Goal: Task Accomplishment & Management: Manage account settings

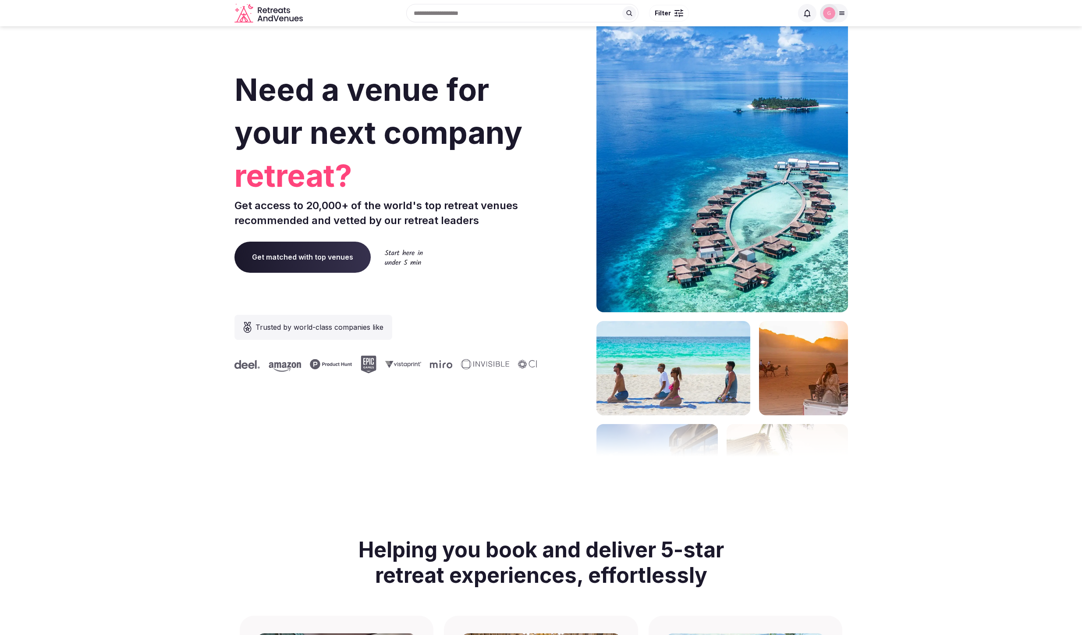
click at [844, 20] on div at bounding box center [834, 13] width 28 height 18
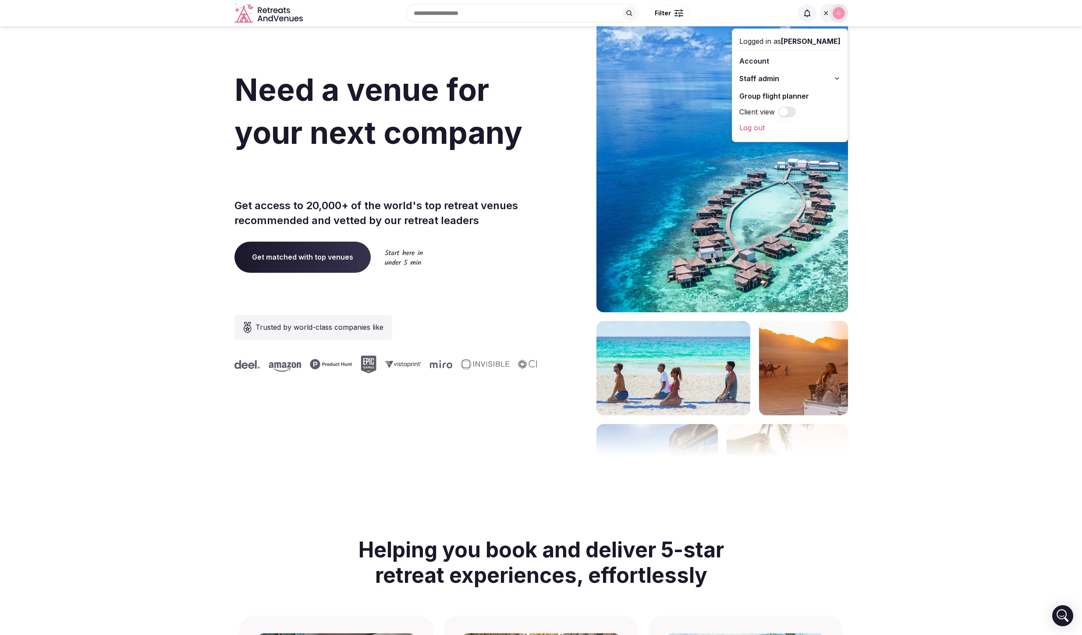
click at [775, 81] on span "Staff admin" at bounding box center [759, 78] width 40 height 11
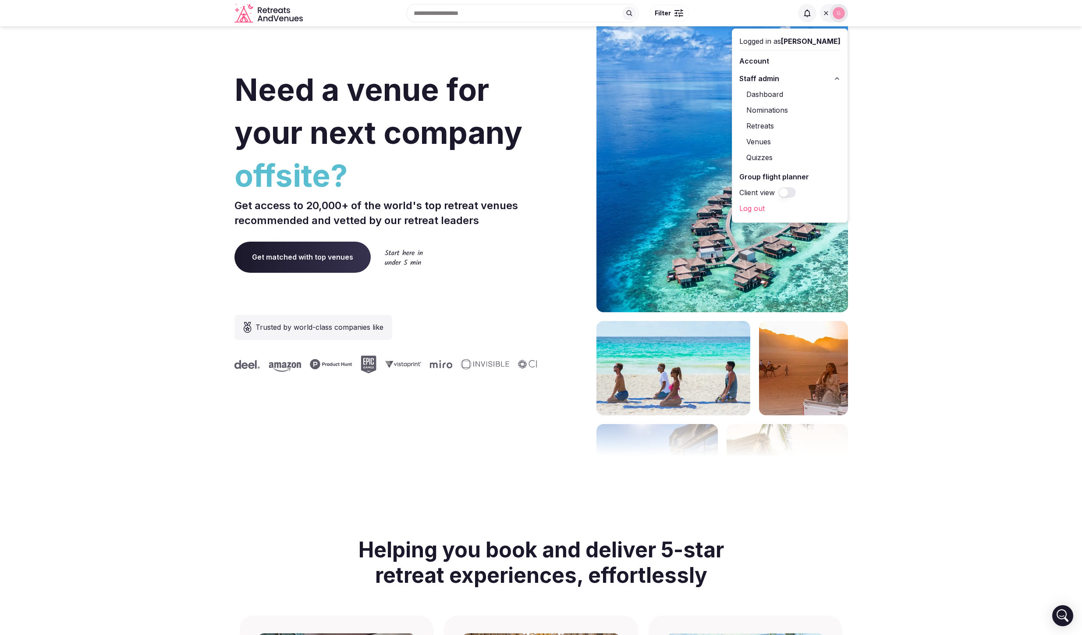
click at [780, 130] on link "Retreats" at bounding box center [789, 126] width 101 height 14
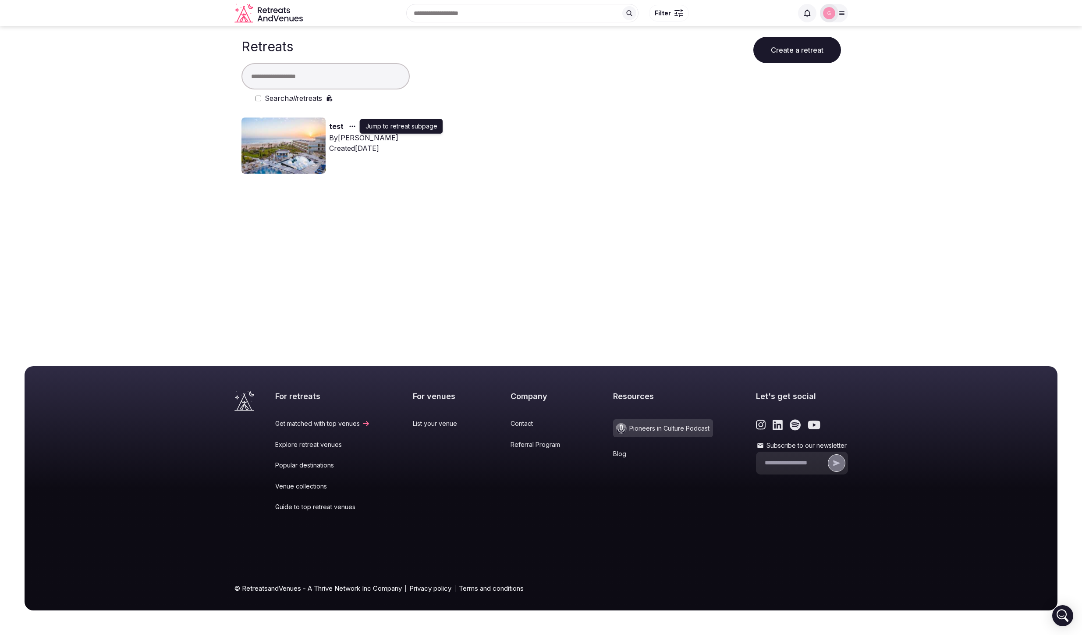
click at [357, 126] on div "button" at bounding box center [352, 126] width 16 height 11
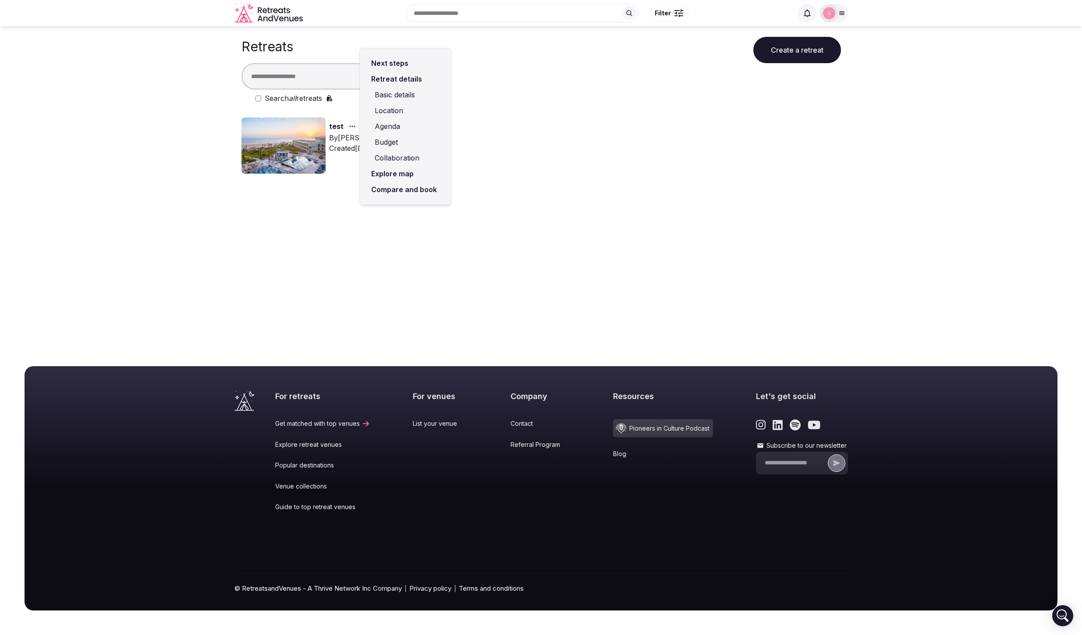
click at [390, 122] on link "Agenda" at bounding box center [405, 126] width 77 height 16
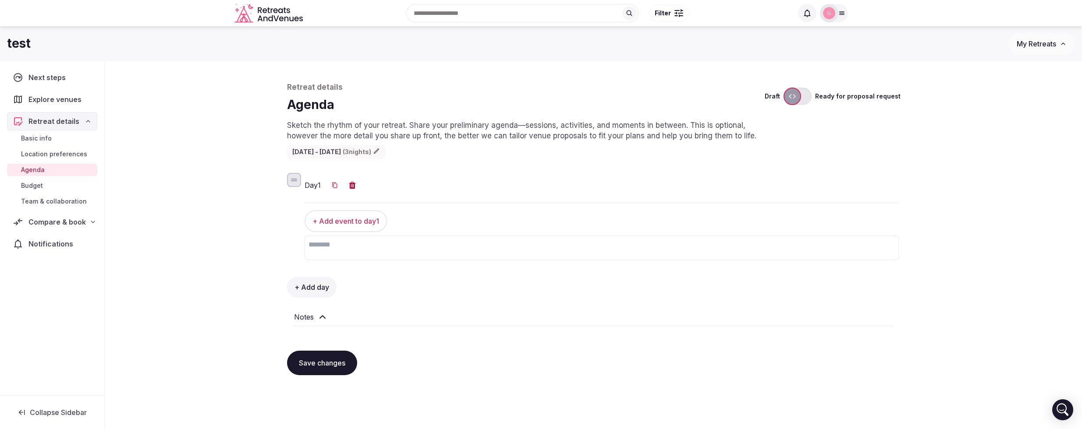
click at [380, 153] on icon "button" at bounding box center [376, 151] width 7 height 7
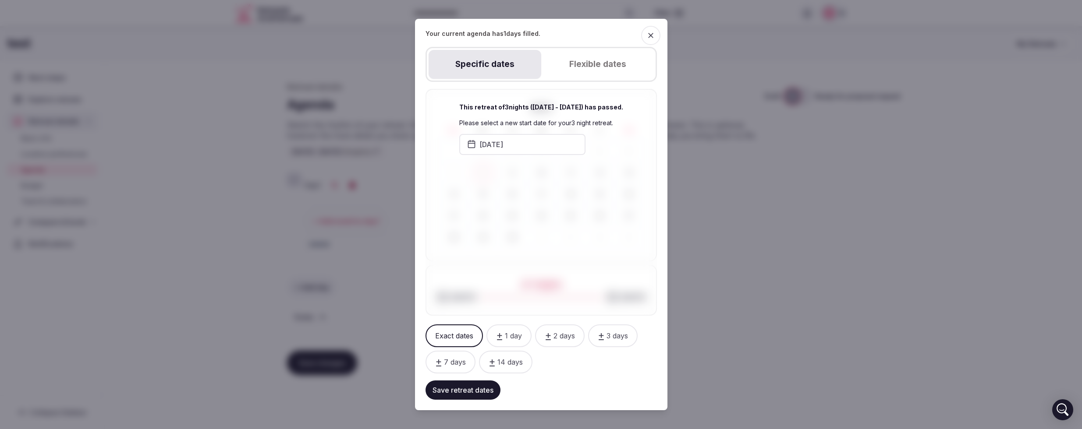
drag, startPoint x: 715, startPoint y: 133, endPoint x: 497, endPoint y: 144, distance: 217.7
click at [497, 144] on button "[DATE]" at bounding box center [522, 144] width 126 height 21
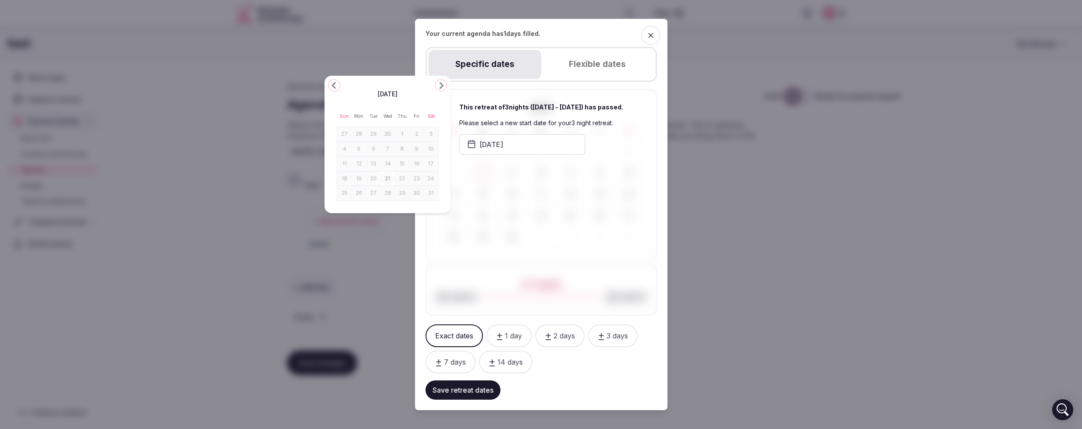
click at [441, 85] on icon "Go to the Next Month" at bounding box center [441, 85] width 11 height 11
click at [441, 85] on div "[DATE] Sun Mon Tue Wed Thu Fri Sat 27 28 29 30 31 1 2 3 4 5 6 7 8 9 10 11 12 13…" at bounding box center [388, 144] width 126 height 153
click at [442, 80] on polygon "Go to the Next Month" at bounding box center [442, 78] width 4 height 7
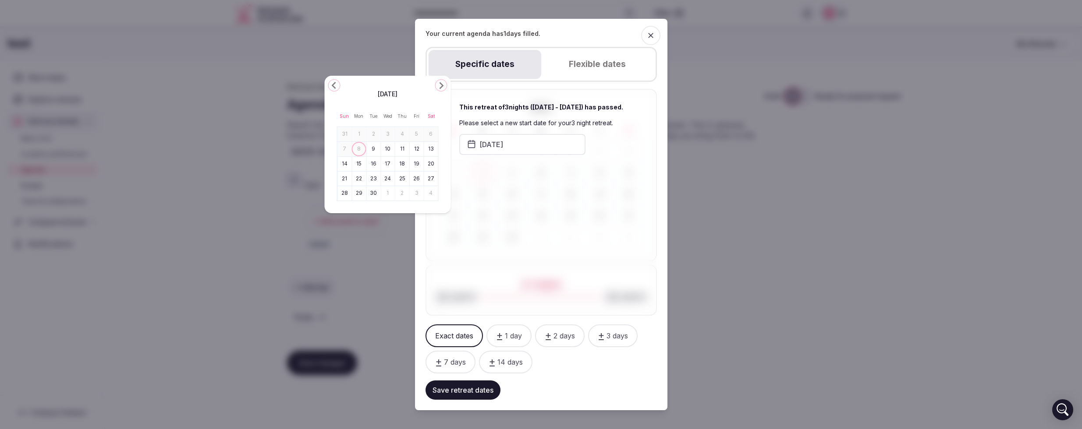
click at [442, 80] on button "Go to the Next Month" at bounding box center [441, 85] width 12 height 12
click at [442, 80] on polygon "Go to the Next Month" at bounding box center [442, 78] width 4 height 7
click at [442, 80] on button "Go to the Next Month" at bounding box center [441, 85] width 12 height 12
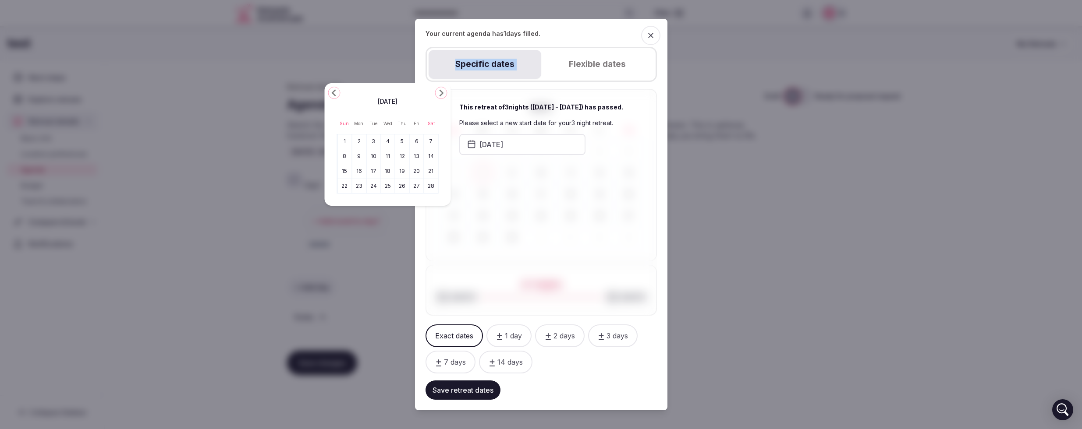
click at [442, 80] on div "Specific dates Flexible dates" at bounding box center [541, 64] width 231 height 35
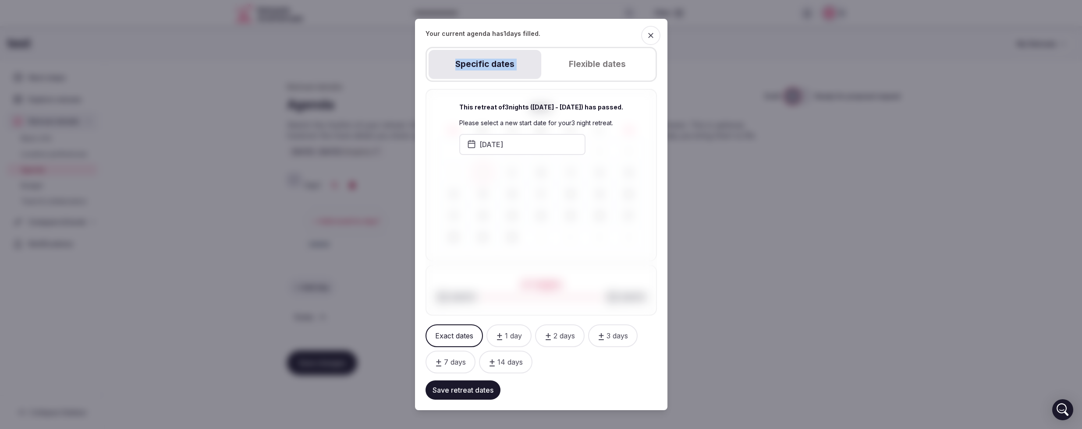
click at [507, 145] on button "[DATE]" at bounding box center [522, 144] width 126 height 21
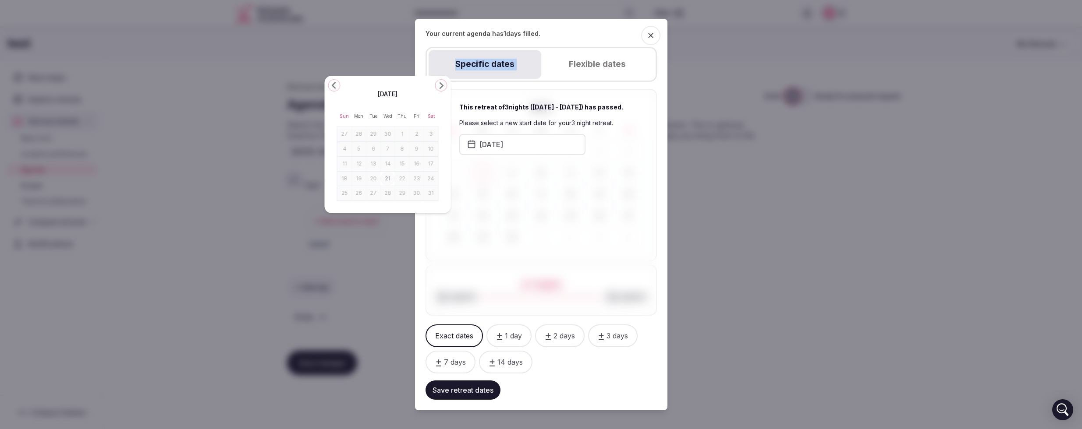
click at [443, 85] on polygon "Go to the Next Month" at bounding box center [442, 85] width 4 height 7
drag, startPoint x: 497, startPoint y: 144, endPoint x: 443, endPoint y: 85, distance: 80.6
click at [443, 85] on div "[DATE] Sun Mon Tue Wed Thu Fri Sat 29 30 1 2 3 4 5 6 7 8 9 10 11 12 13 14 15 16…" at bounding box center [388, 145] width 126 height 138
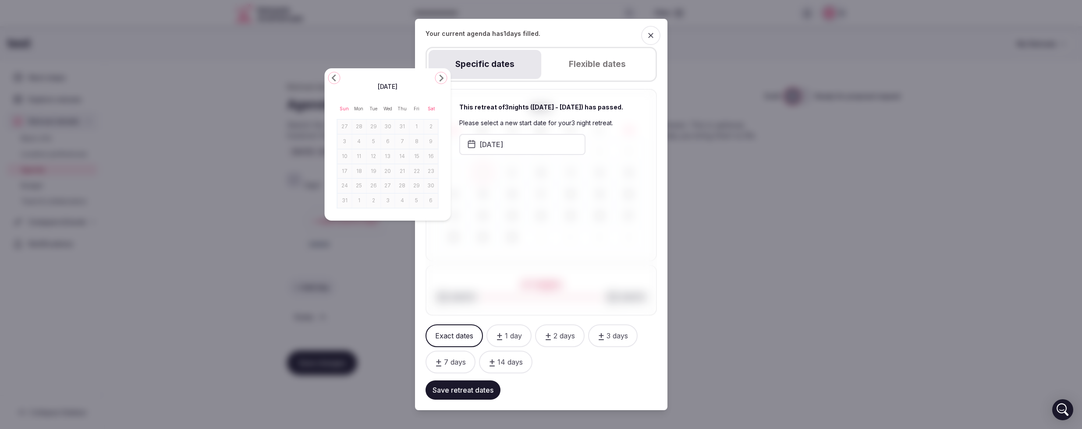
click at [442, 83] on button "Go to the Next Month" at bounding box center [441, 78] width 12 height 12
click at [441, 86] on polygon "Go to the Next Month" at bounding box center [442, 85] width 4 height 7
click at [440, 79] on icon "Go to the Next Month" at bounding box center [441, 78] width 11 height 11
click at [443, 85] on polygon "Go to the Next Month" at bounding box center [442, 85] width 4 height 7
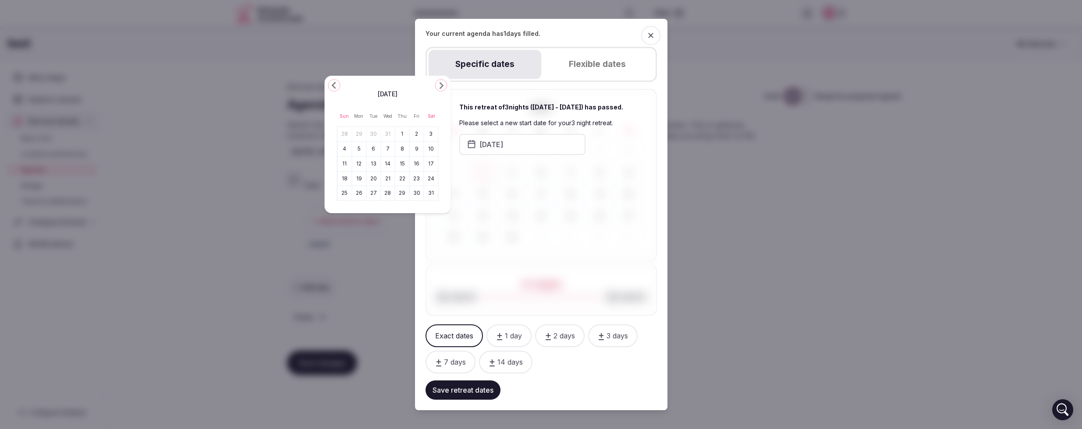
click at [443, 85] on polygon "Go to the Next Month" at bounding box center [442, 85] width 4 height 7
click at [443, 85] on div "[DATE] Sun Mon Tue Wed Thu Fri Sat 1 2 3 4 5 6 7 8 9 10 11 12 13 14 15 16 17 18…" at bounding box center [388, 144] width 126 height 123
click at [443, 91] on icon "Go to the Next Month" at bounding box center [441, 93] width 11 height 11
click at [399, 177] on button "26" at bounding box center [402, 179] width 12 height 13
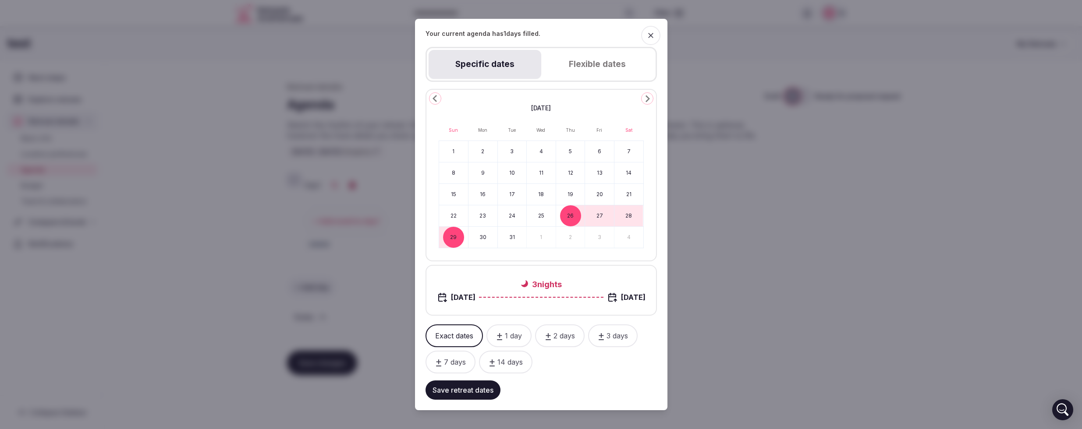
click at [457, 394] on button "Save retreat dates" at bounding box center [463, 390] width 75 height 19
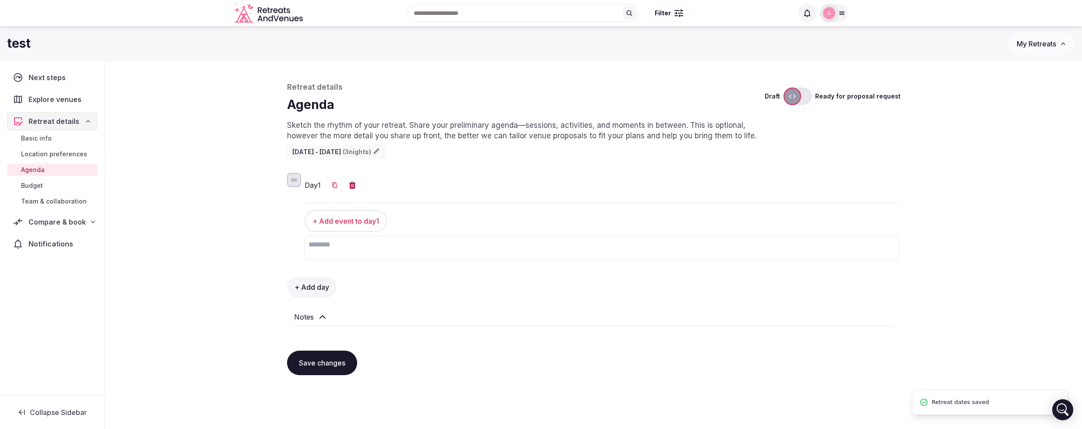
click at [460, 174] on div "Day 1" at bounding box center [602, 185] width 594 height 25
click at [380, 151] on icon "button" at bounding box center [376, 151] width 7 height 7
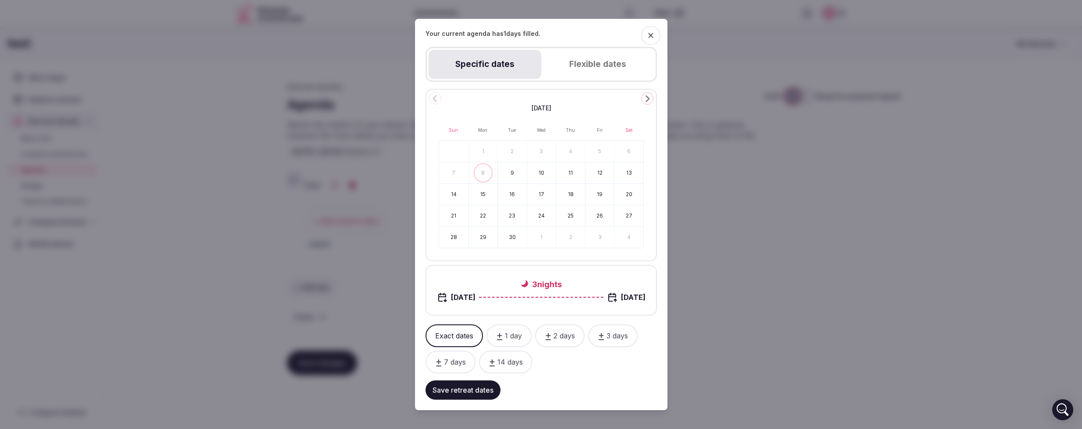
click at [599, 62] on div "Specific dates Flexible dates" at bounding box center [541, 64] width 231 height 35
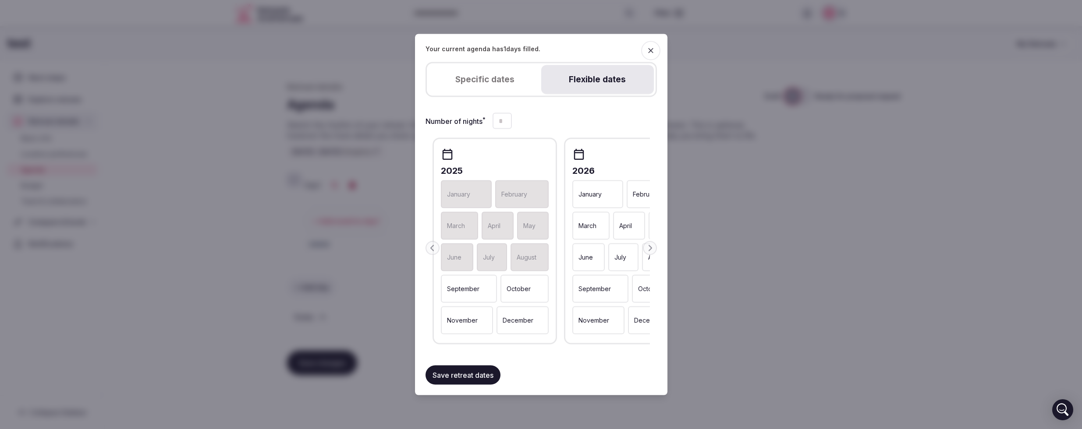
click at [650, 52] on icon "button" at bounding box center [650, 50] width 9 height 9
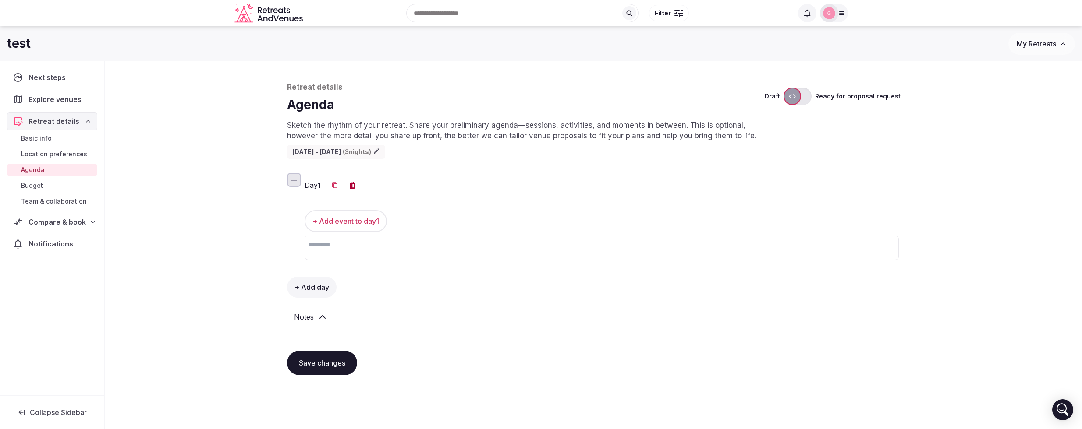
click at [683, 258] on textarea at bounding box center [602, 248] width 594 height 25
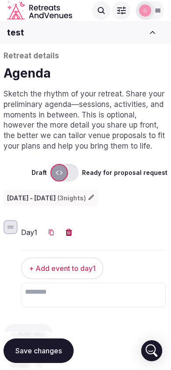
click at [55, 200] on div "[DATE] - [DATE] ( 3 nights)" at bounding box center [51, 198] width 95 height 16
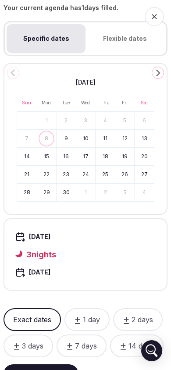
click at [129, 36] on div "Your current agenda has 1 days filled. Specific dates Flexible dates September …" at bounding box center [86, 181] width 164 height 354
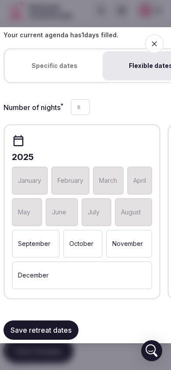
click at [153, 44] on icon "button" at bounding box center [154, 43] width 5 height 5
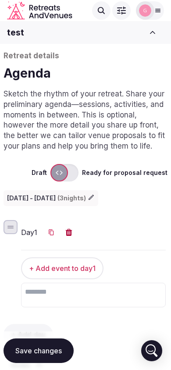
click at [39, 199] on div "[DATE] - [DATE] ( 3 nights)" at bounding box center [51, 198] width 95 height 16
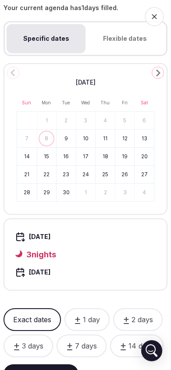
click at [126, 37] on div "Your current agenda has 1 days filled. Specific dates Flexible dates September …" at bounding box center [86, 181] width 164 height 354
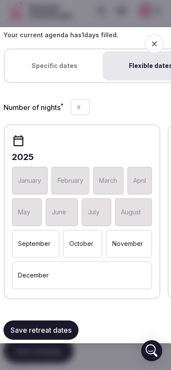
click at [7, 227] on div "2025 January February March April May June July August September October Novemb…" at bounding box center [82, 211] width 157 height 175
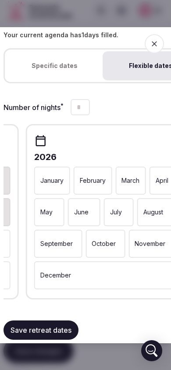
scroll to position [0, 6]
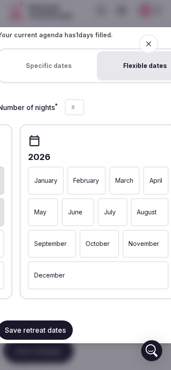
click at [58, 222] on div "May" at bounding box center [43, 212] width 30 height 28
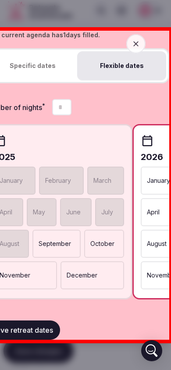
scroll to position [0, 0]
